Goal: Find contact information: Find contact information

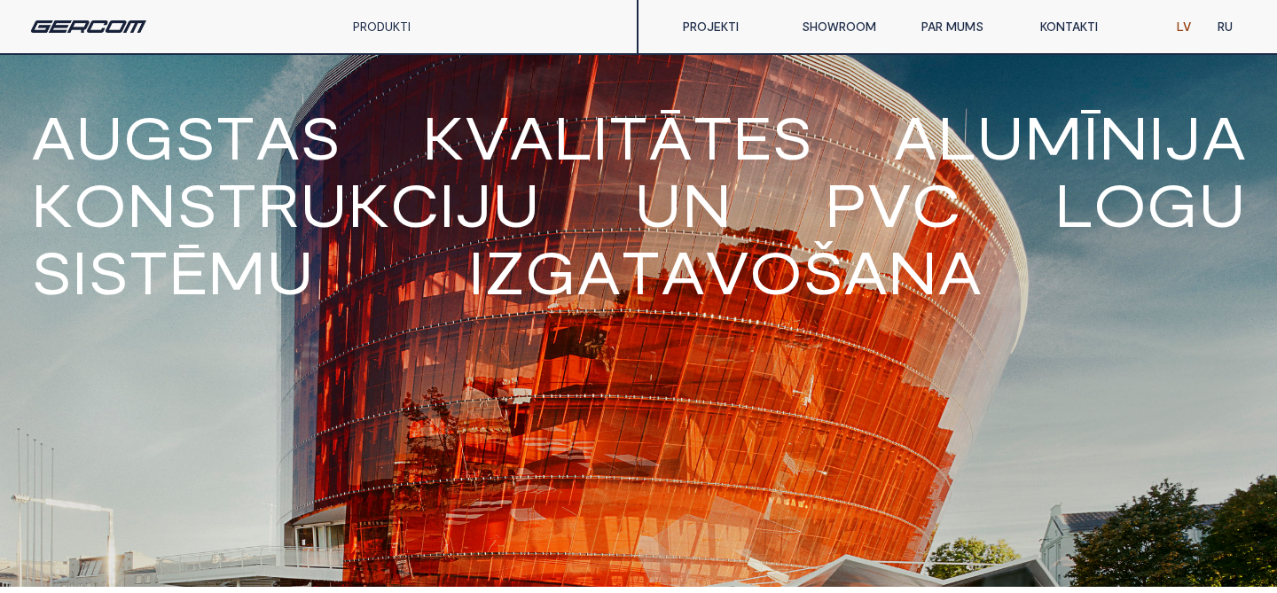
click at [1066, 27] on link "KONTAKTI" at bounding box center [1086, 26] width 119 height 35
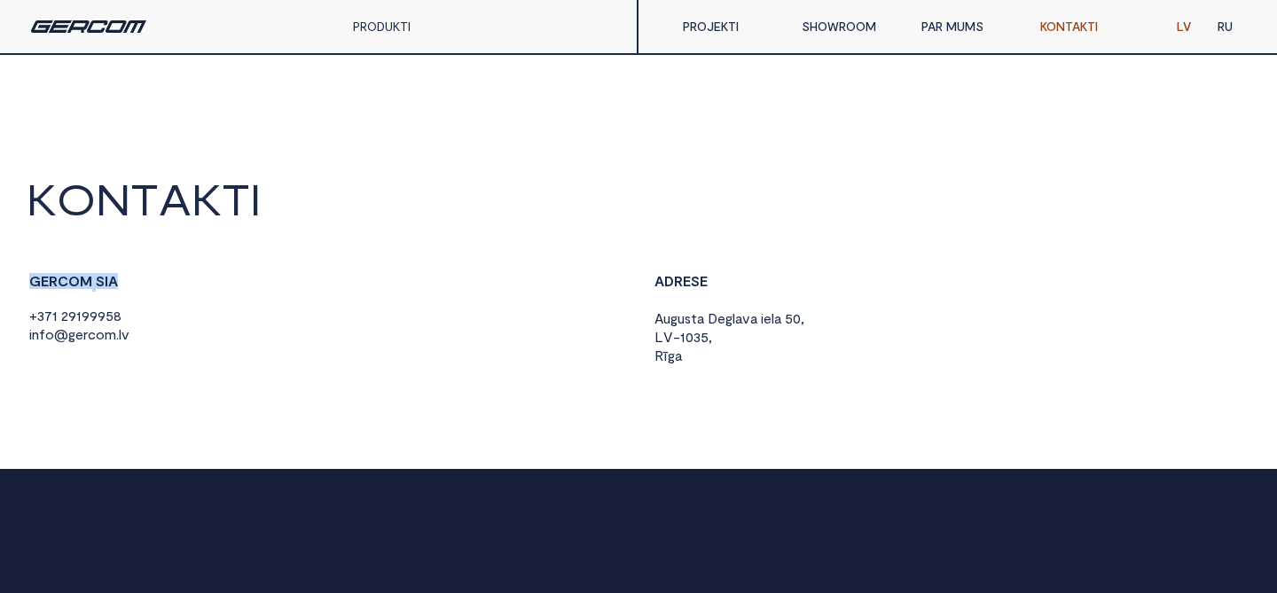
drag, startPoint x: 123, startPoint y: 283, endPoint x: 19, endPoint y: 286, distance: 104.7
copy strong "G E R C O M S I A"
